Goal: Find specific page/section: Find specific page/section

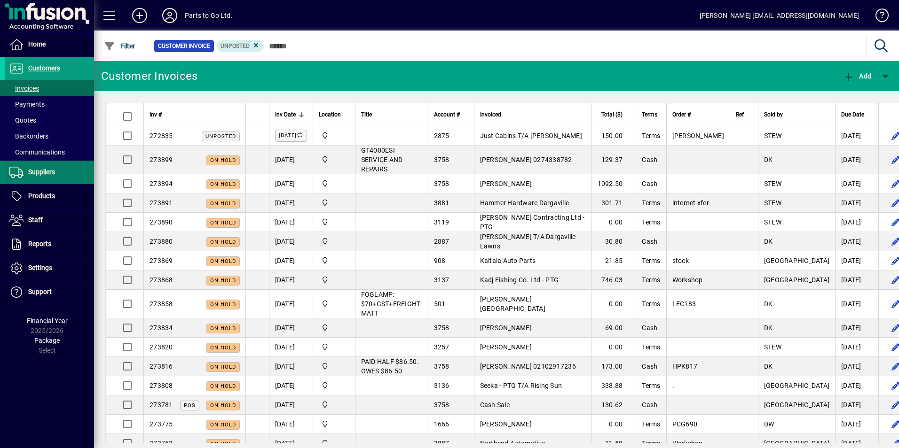
click at [37, 171] on span "Suppliers" at bounding box center [41, 172] width 27 height 8
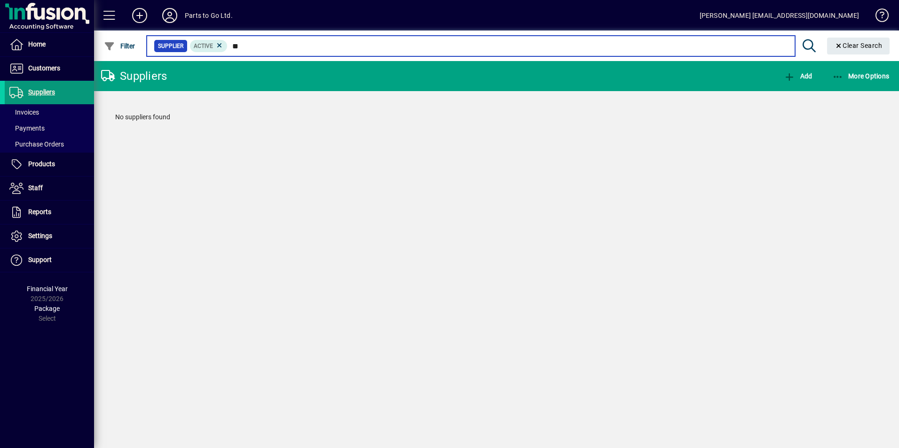
type input "*"
type input "****"
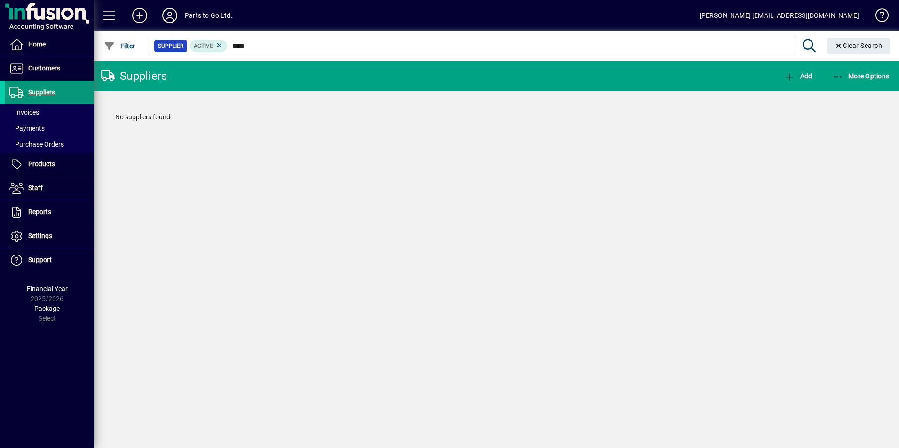
click at [55, 92] on span at bounding box center [49, 92] width 89 height 23
